Goal: Navigation & Orientation: Find specific page/section

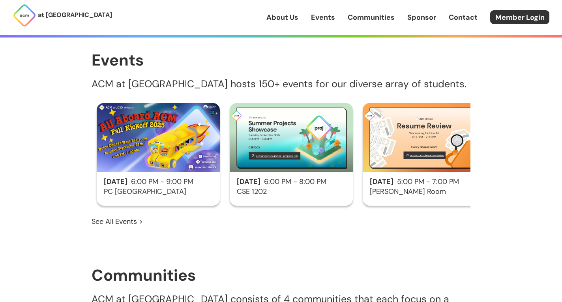
scroll to position [437, 0]
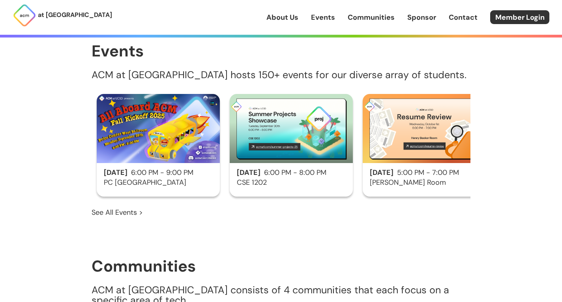
click at [263, 117] on img at bounding box center [291, 128] width 123 height 69
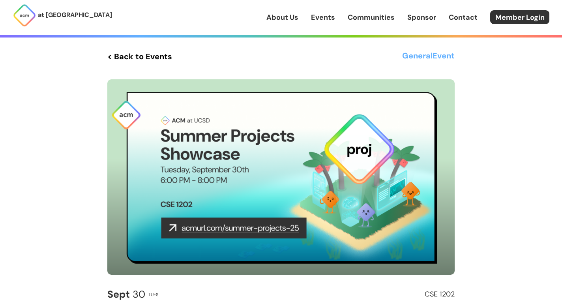
click at [124, 56] on link "< Back to Events" at bounding box center [139, 56] width 65 height 14
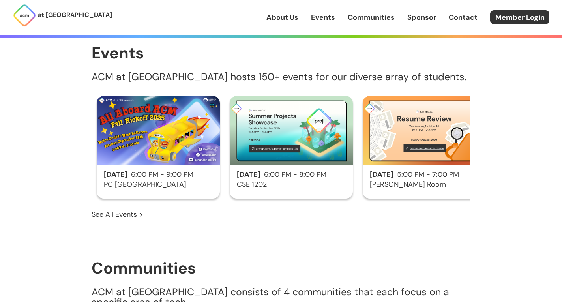
scroll to position [437, 0]
